Goal: Navigation & Orientation: Find specific page/section

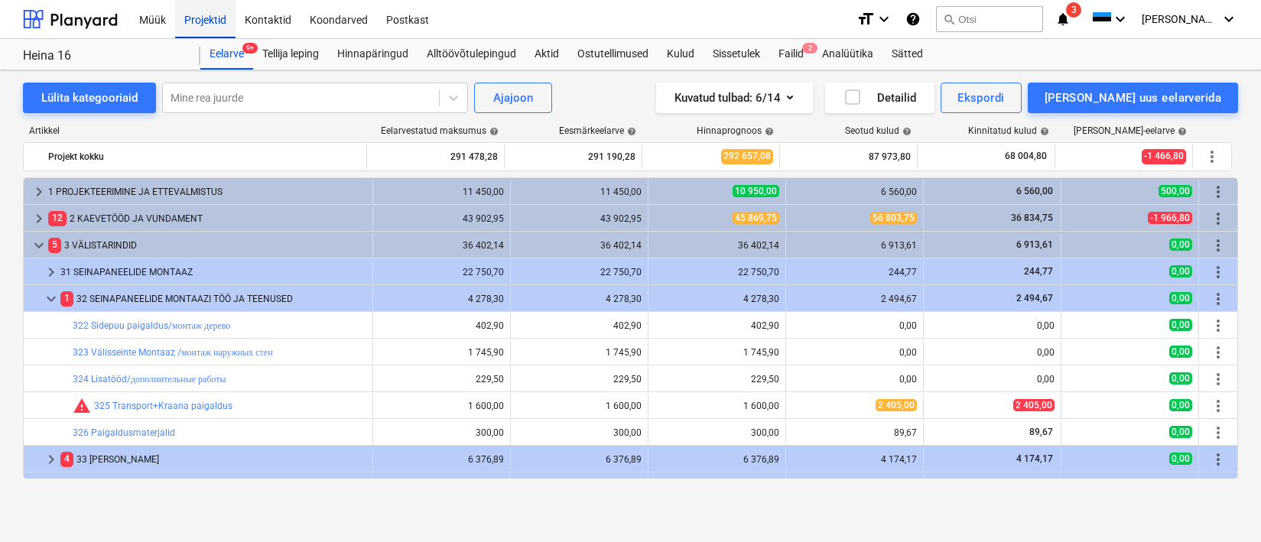
click at [213, 28] on div "Projektid" at bounding box center [205, 18] width 60 height 39
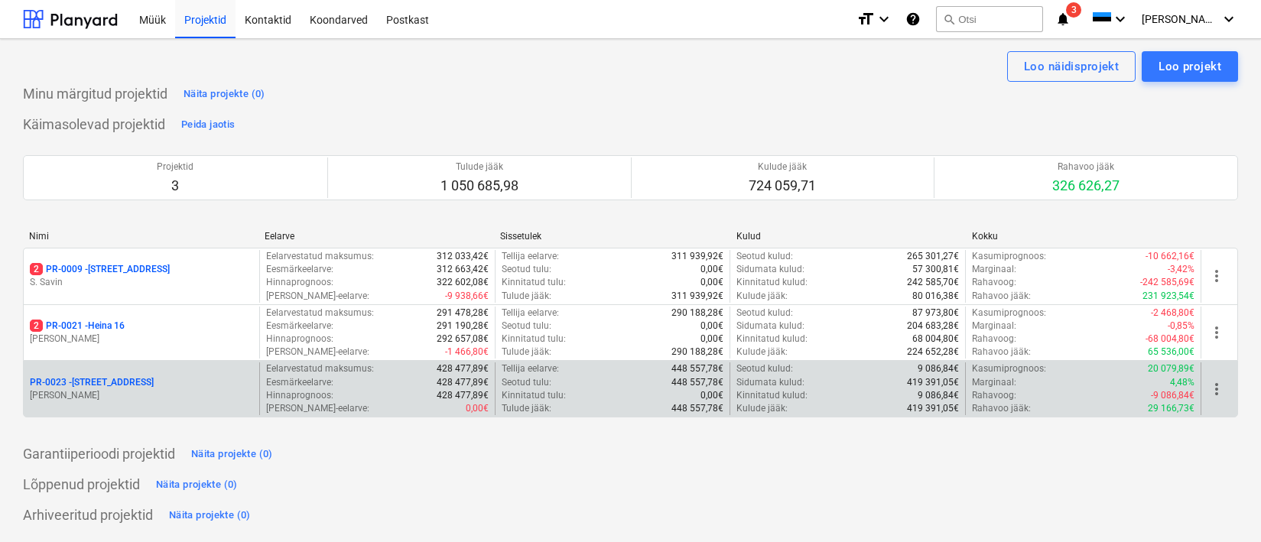
click at [125, 378] on p "PR-0023 - Kanarbriku tee 7" at bounding box center [92, 382] width 124 height 13
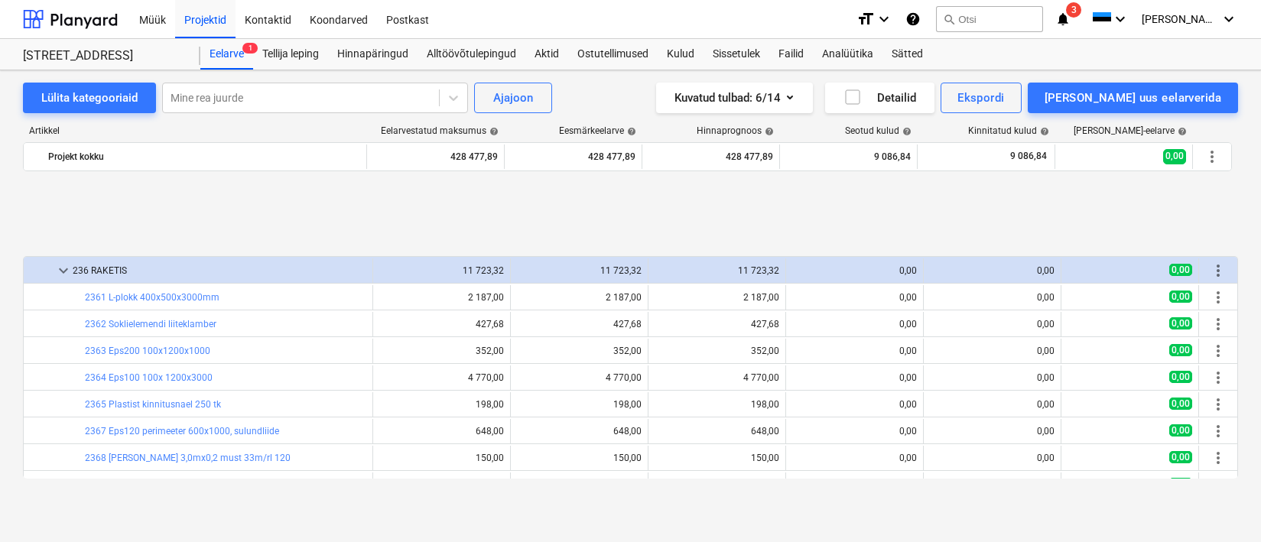
scroll to position [304, 0]
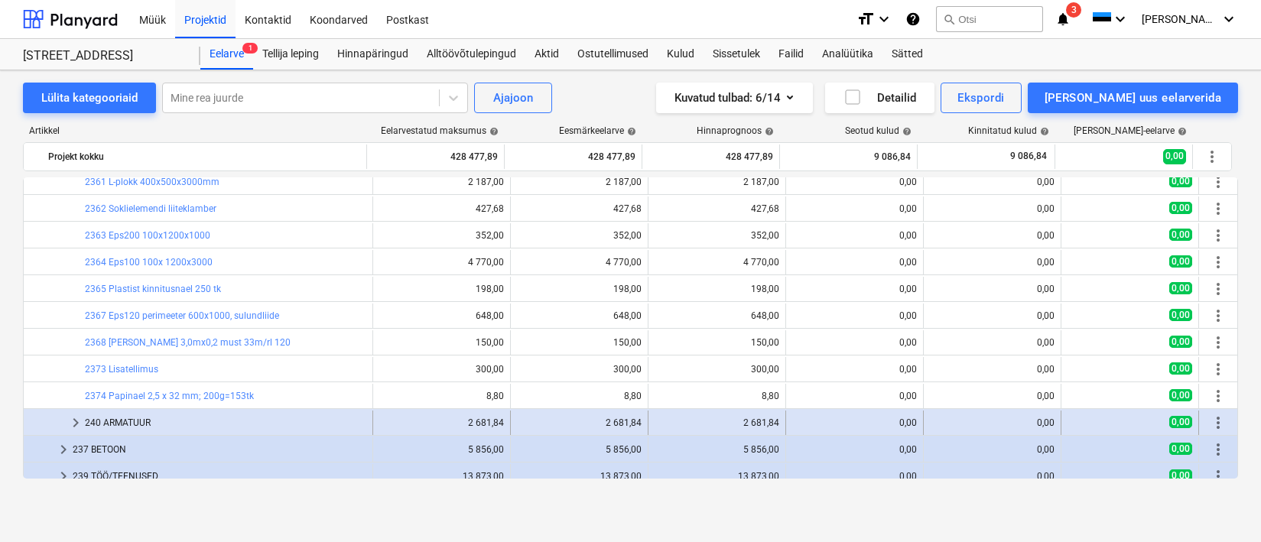
click at [133, 421] on div "240 ARMATUUR" at bounding box center [225, 423] width 281 height 24
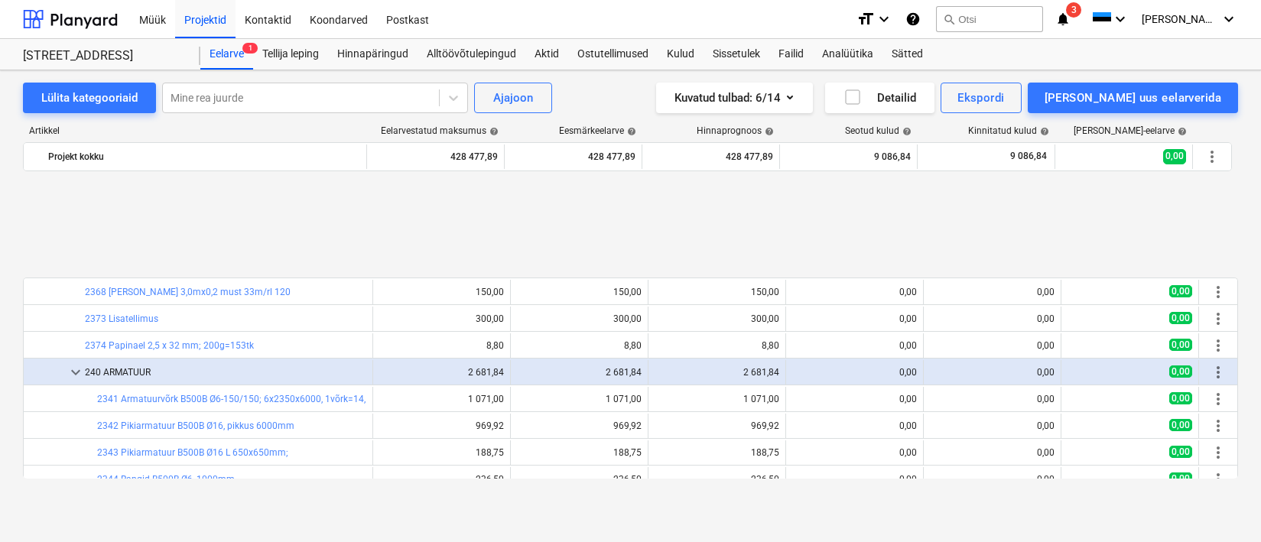
scroll to position [488, 0]
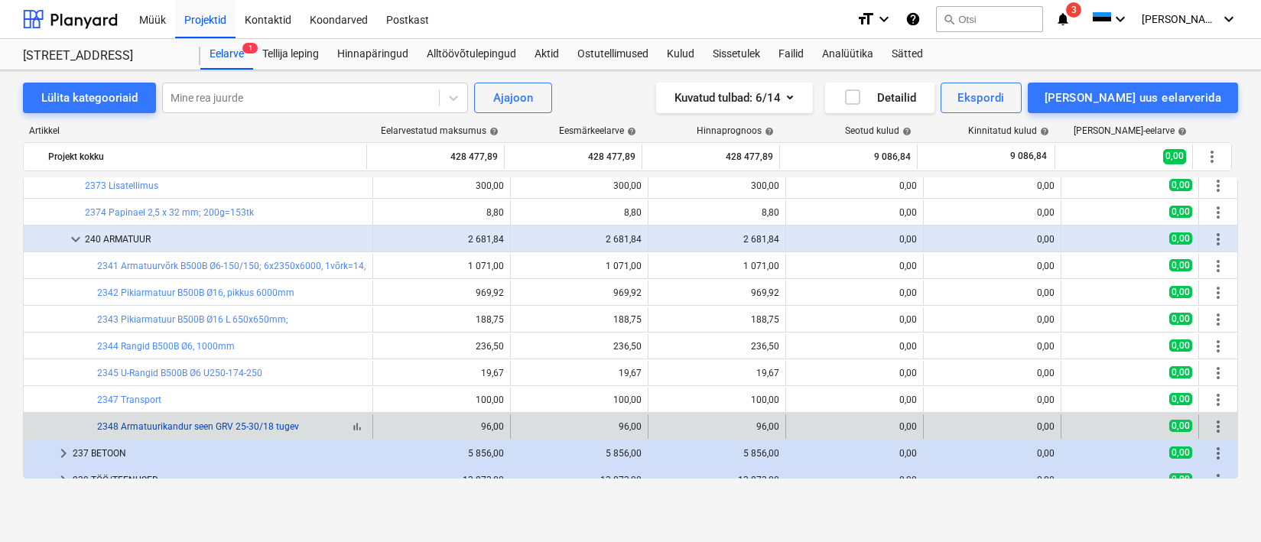
click at [205, 421] on link "2348 Armatuurikandur seen GRV 25-30/18 tugev" at bounding box center [198, 426] width 202 height 11
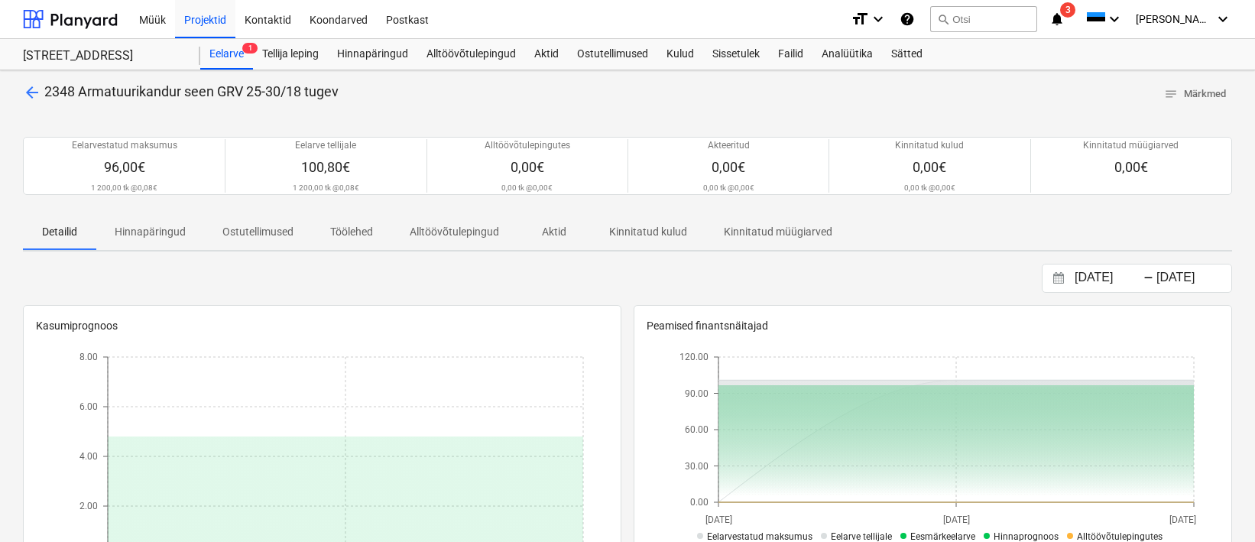
click at [39, 95] on span "arrow_back" at bounding box center [32, 92] width 18 height 18
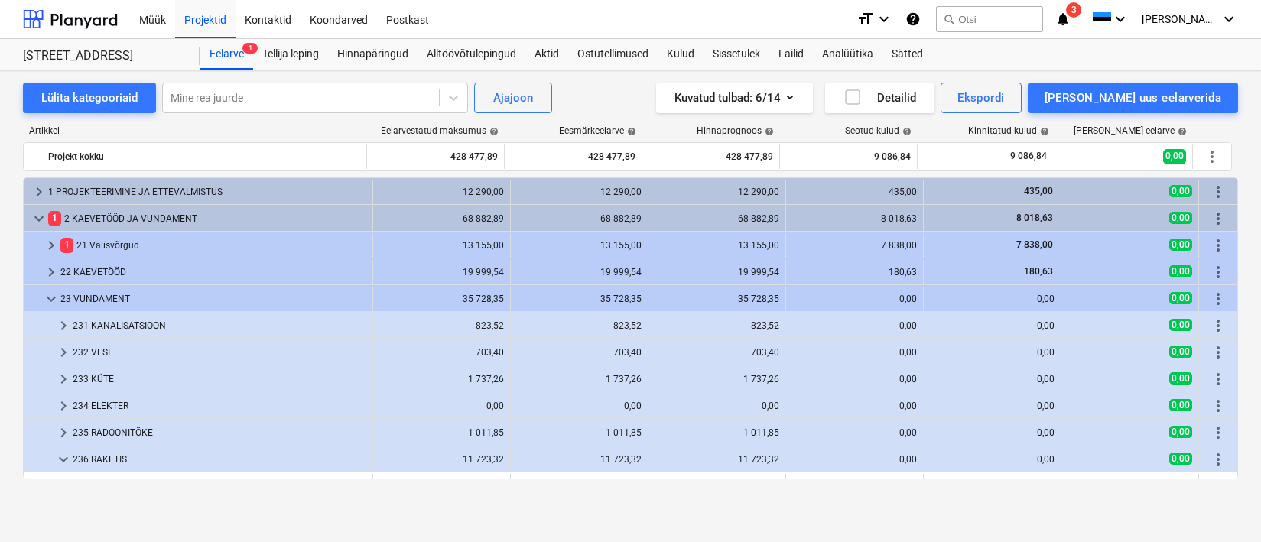
scroll to position [488, 0]
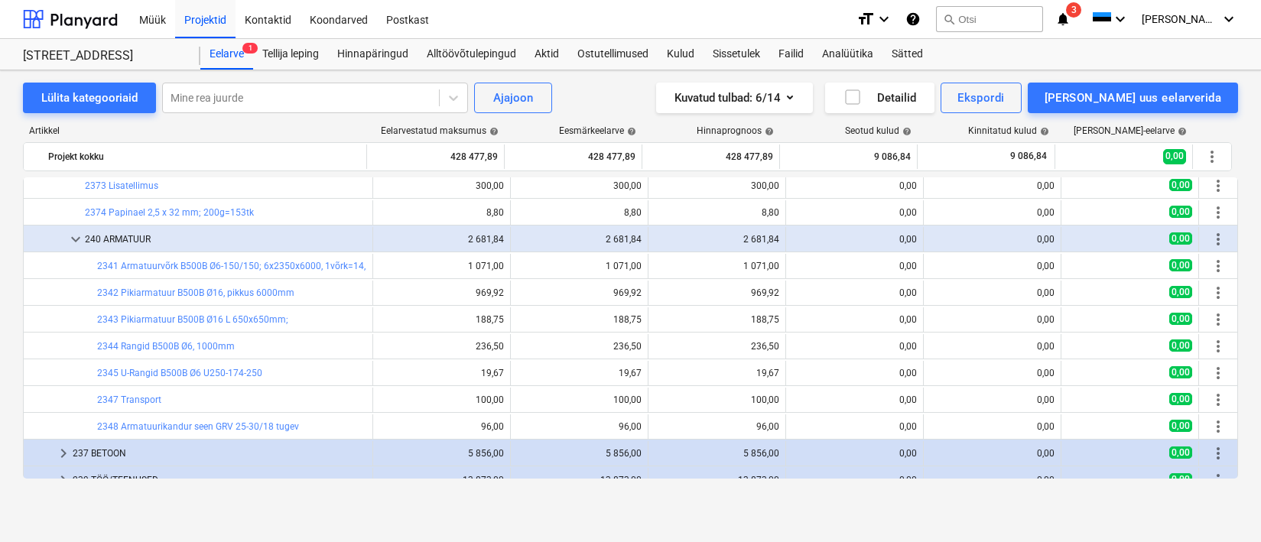
click at [214, 15] on div "Projektid" at bounding box center [205, 18] width 60 height 39
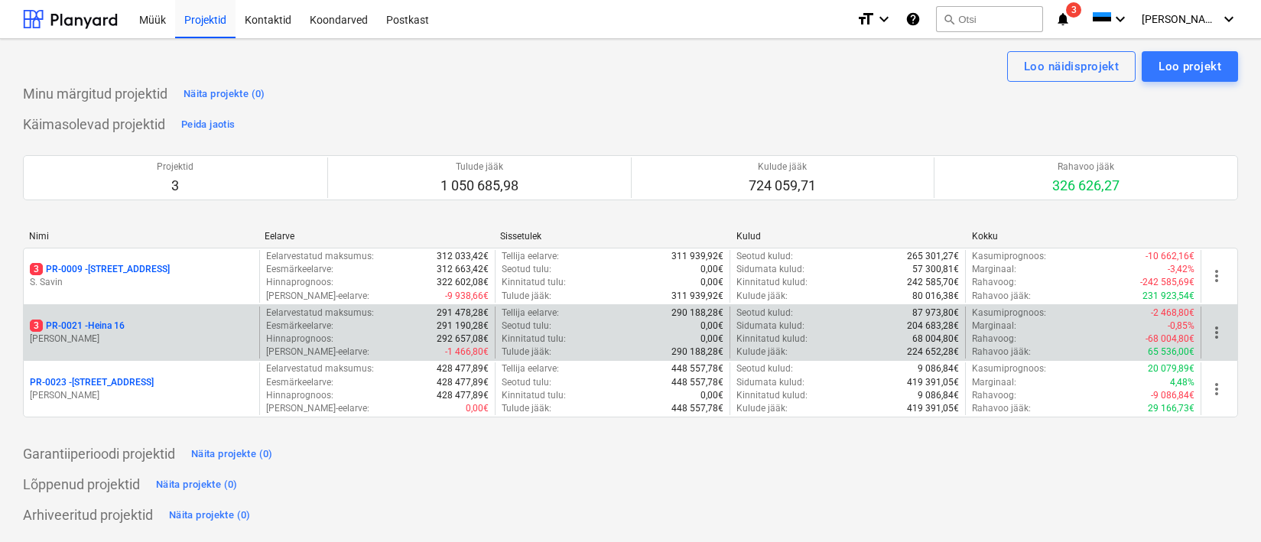
click at [73, 330] on p "3 PR-0021 - Heina 16" at bounding box center [77, 326] width 95 height 13
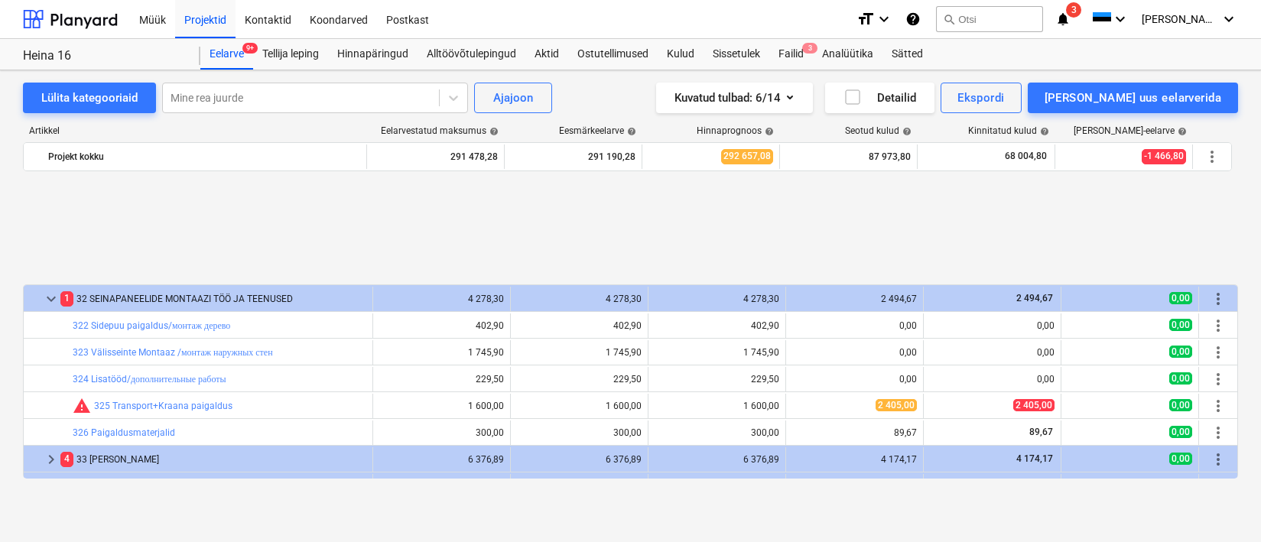
scroll to position [154, 0]
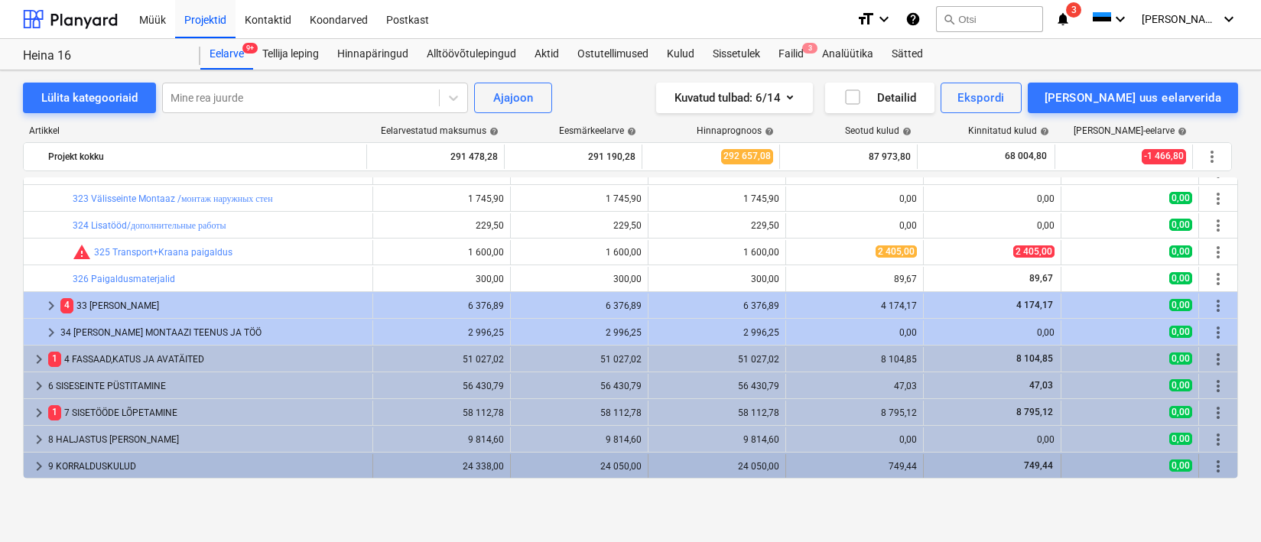
click at [112, 472] on div "9 KORRALDUSKULUD" at bounding box center [207, 466] width 318 height 24
click at [112, 466] on div "9 KORRALDUSKULUD" at bounding box center [207, 466] width 318 height 24
click at [109, 462] on div "9 KORRALDUSKULUD" at bounding box center [207, 466] width 318 height 24
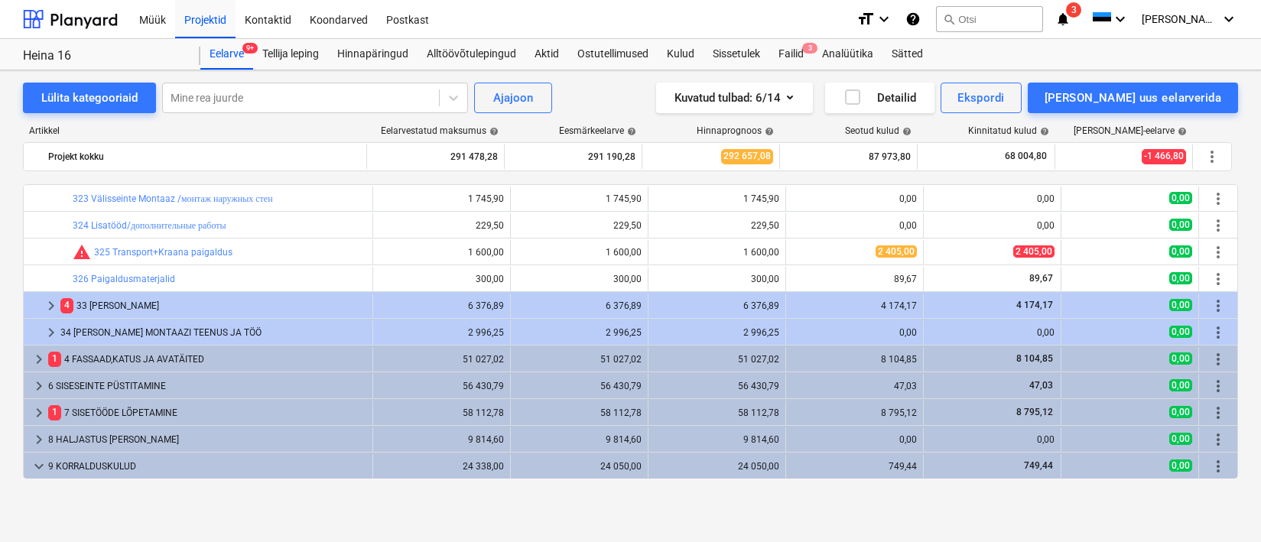
scroll to position [207, 0]
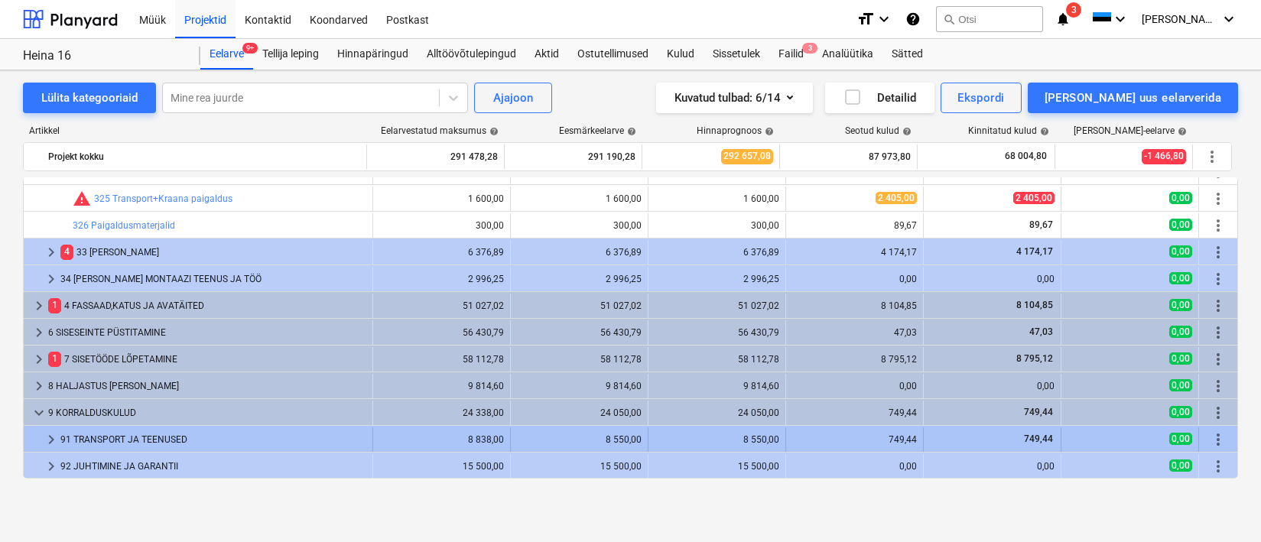
click at [96, 439] on div "91 TRANSPORT JA TEENUSED" at bounding box center [213, 439] width 306 height 24
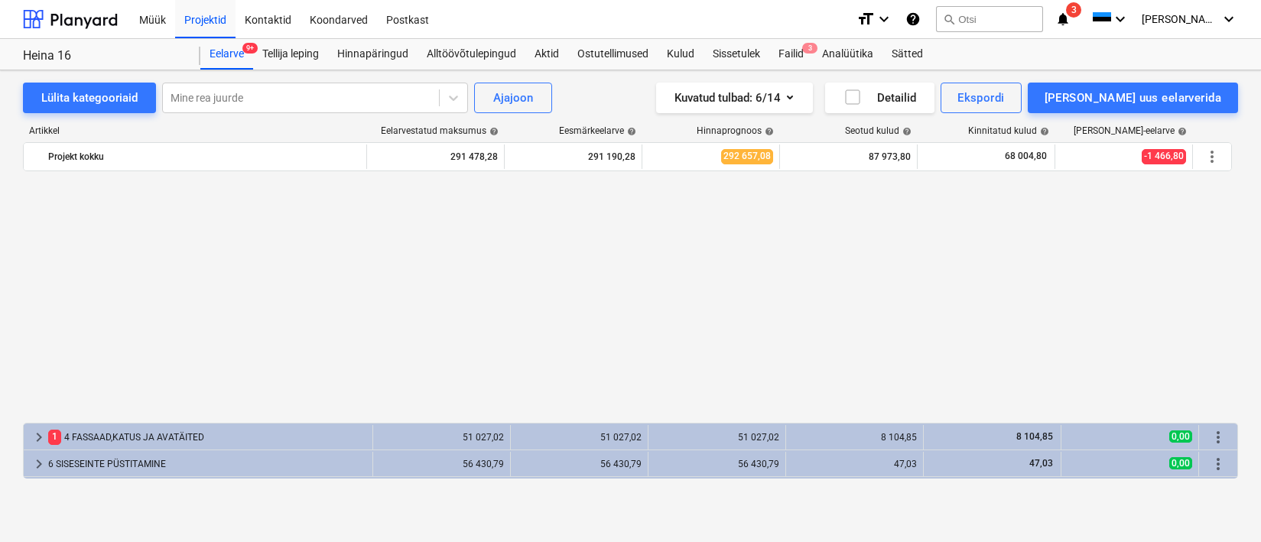
scroll to position [368, 0]
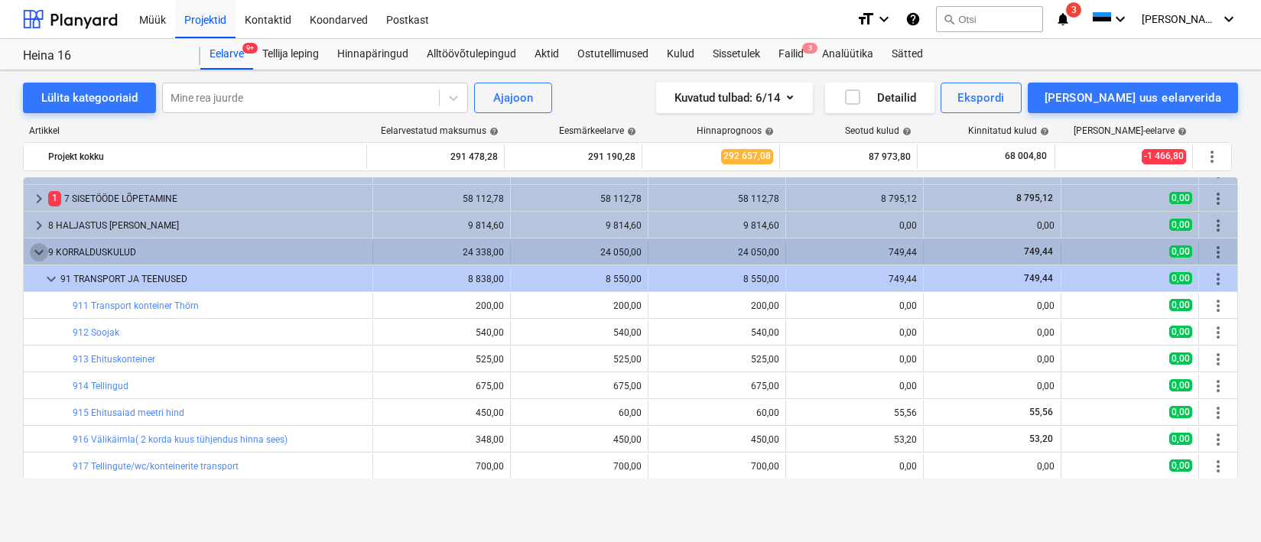
click at [43, 258] on span "keyboard_arrow_down" at bounding box center [39, 252] width 18 height 18
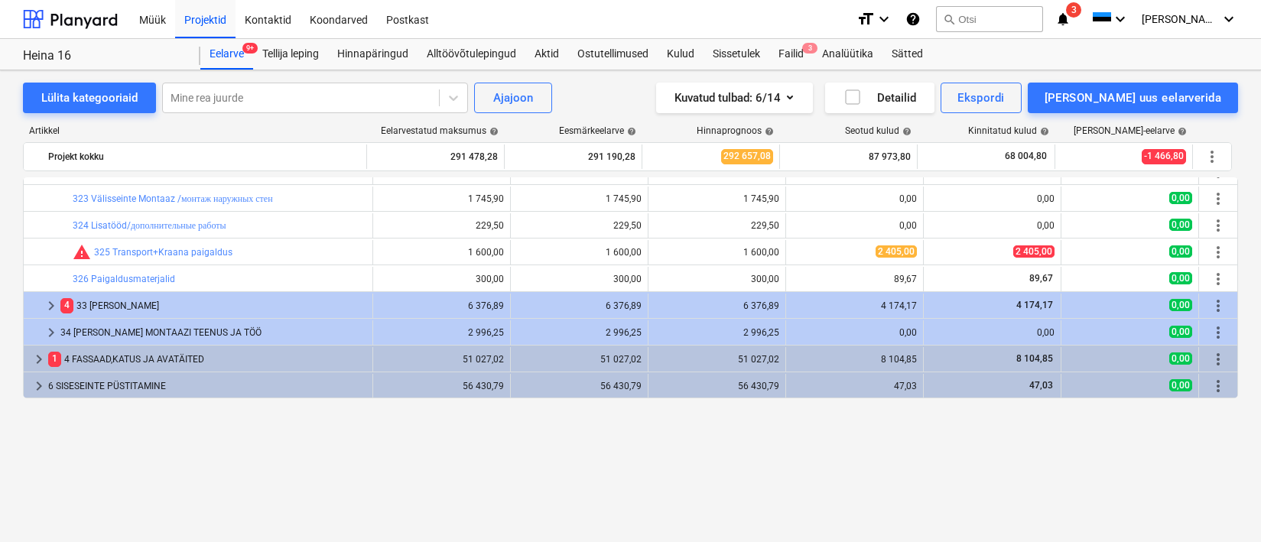
scroll to position [0, 0]
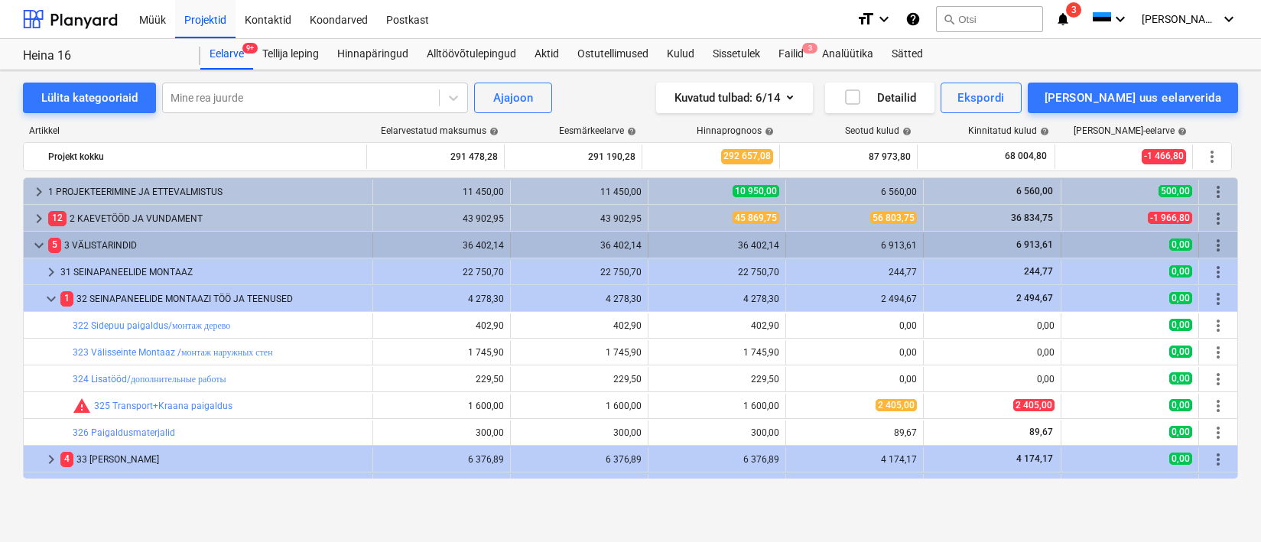
click at [46, 254] on span "keyboard_arrow_down" at bounding box center [39, 245] width 18 height 18
